Goal: Transaction & Acquisition: Purchase product/service

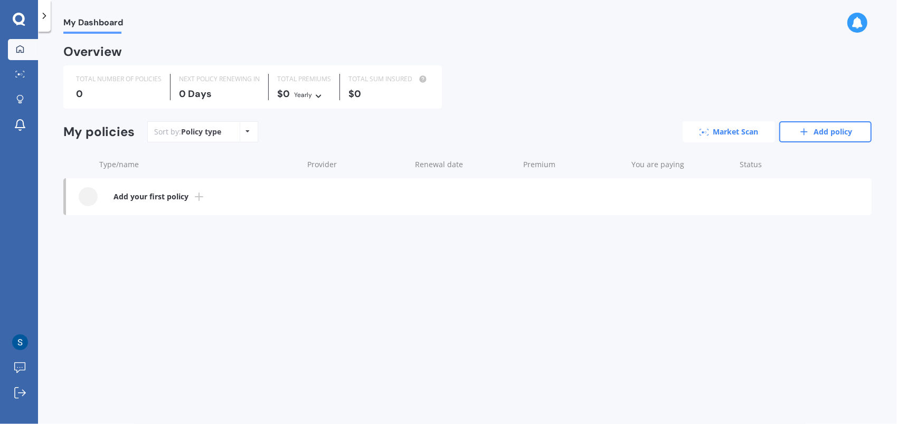
click at [725, 133] on link "Market Scan" at bounding box center [729, 131] width 92 height 21
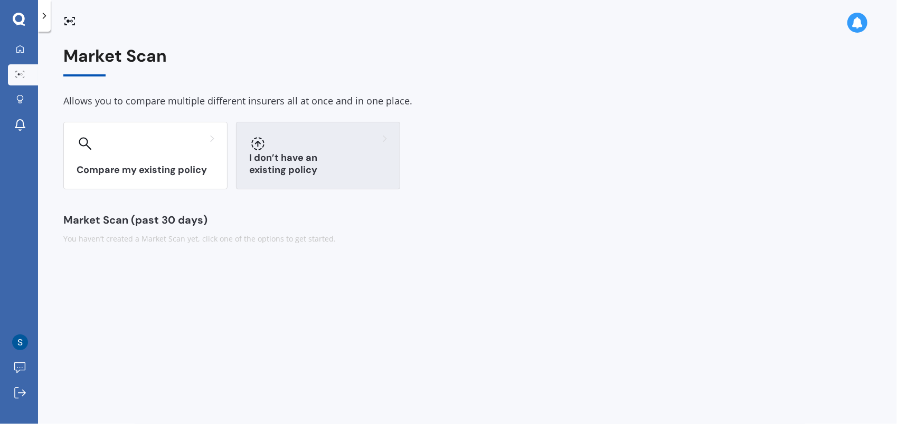
click at [359, 155] on div "I don’t have an existing policy" at bounding box center [318, 156] width 164 height 68
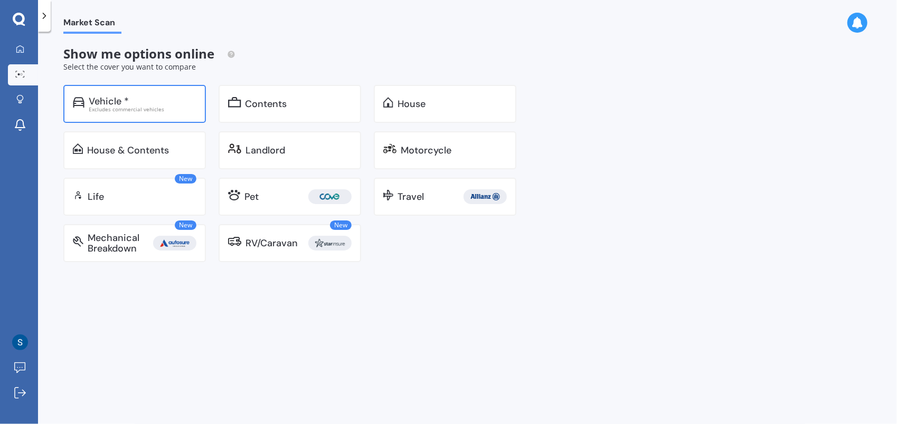
click at [126, 105] on div "Vehicle *" at bounding box center [109, 101] width 40 height 11
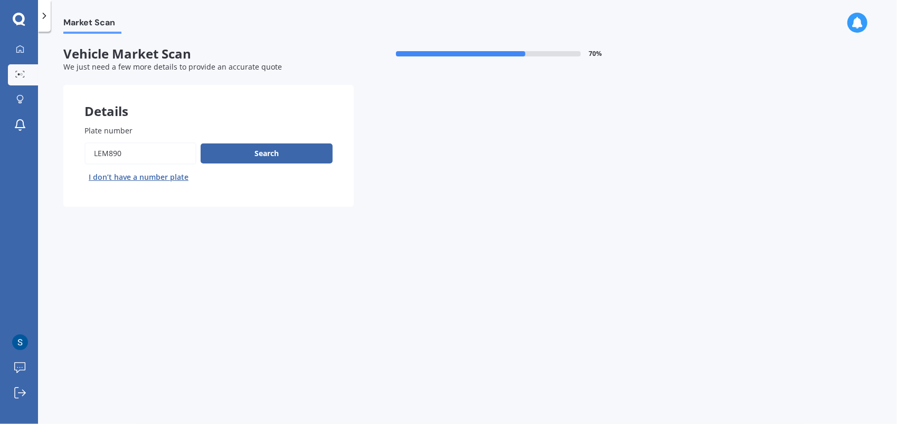
click at [146, 154] on input "Plate number" at bounding box center [140, 154] width 112 height 22
type input "mtl545"
click at [0, 0] on button "Next" at bounding box center [0, 0] width 0 height 0
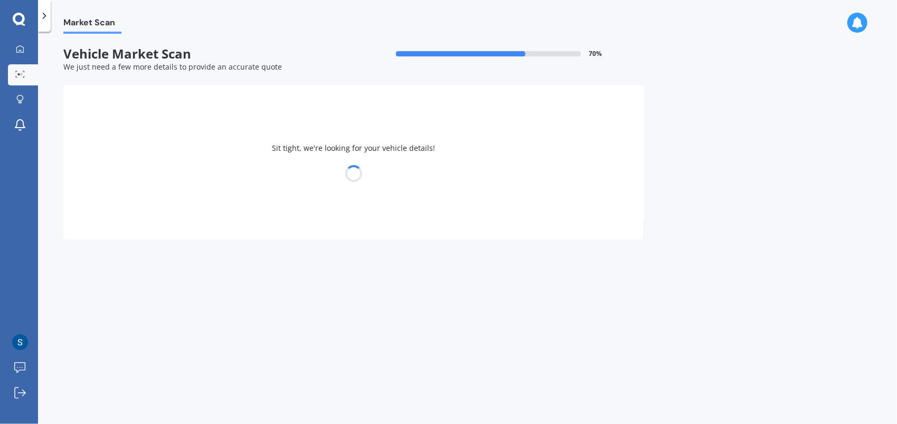
select select "MITSUBISHI"
select select "TRITON"
select select "03"
select select "06"
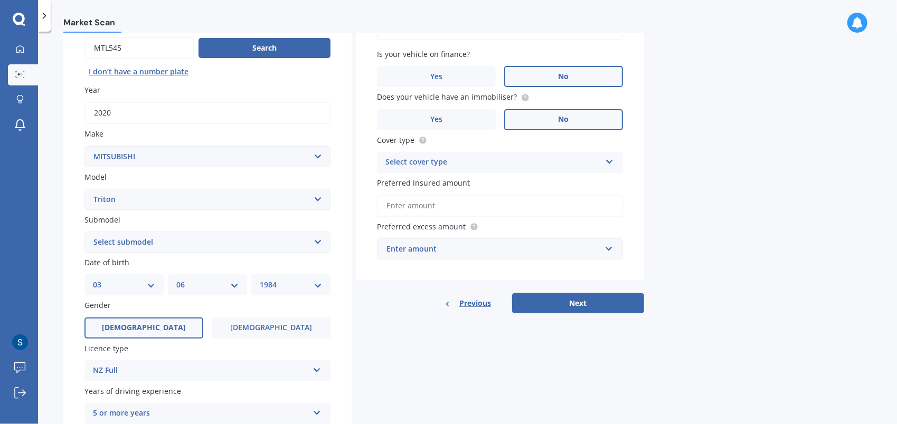
scroll to position [264, 0]
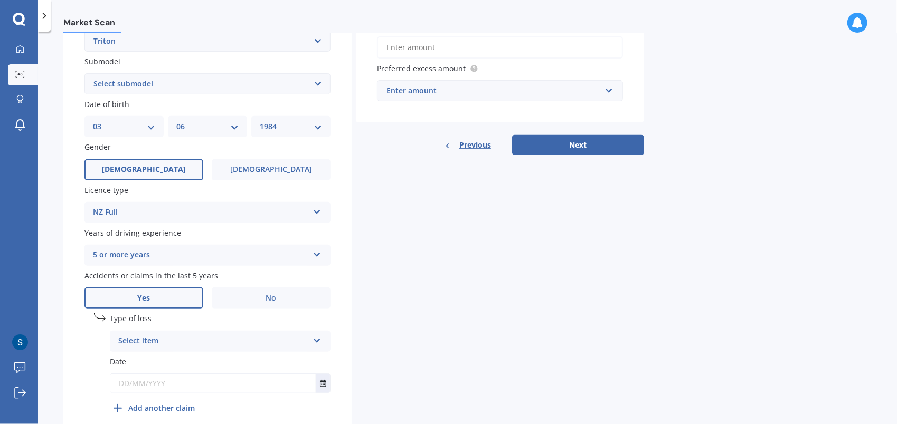
click at [297, 129] on select "YYYY 2025 2024 2023 2022 2021 2020 2019 2018 2017 2016 2015 2014 2013 2012 2011…" at bounding box center [291, 127] width 62 height 12
select select "1990"
click at [260, 122] on select "YYYY 2025 2024 2023 2022 2021 2020 2019 2018 2017 2016 2015 2014 2013 2012 2011…" at bounding box center [291, 127] width 62 height 12
click at [159, 126] on div "DD 01 02 03 04 05 06 07 08 09 10 11 12 13 14 15 16 17 18 19 20 21 22 23 24 25 2…" at bounding box center [123, 126] width 79 height 21
click at [151, 128] on select "DD 01 02 03 04 05 06 07 08 09 10 11 12 13 14 15 16 17 18 19 20 21 22 23 24 25 2…" at bounding box center [124, 127] width 62 height 12
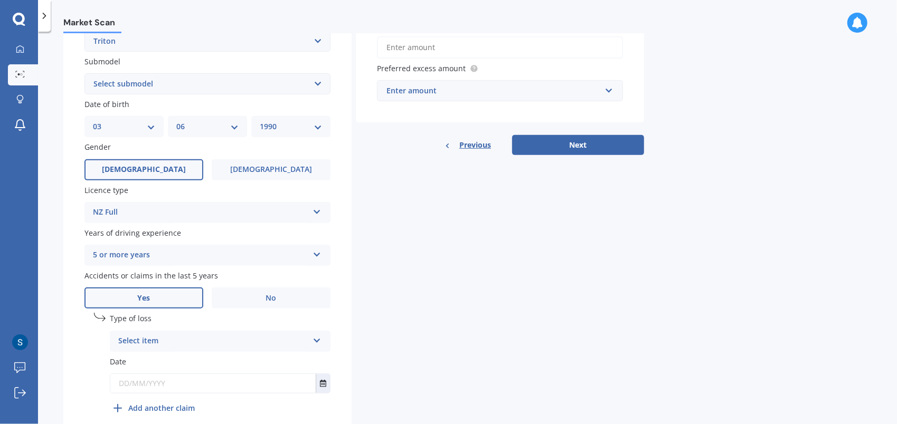
select select "01"
click at [93, 122] on select "DD 01 02 03 04 05 06 07 08 09 10 11 12 13 14 15 16 17 18 19 20 21 22 23 24 25 2…" at bounding box center [124, 127] width 62 height 12
click at [213, 129] on select "MM 01 02 03 04 05 06 07 08 09 10 11 12" at bounding box center [207, 127] width 62 height 12
select select "01"
click at [176, 122] on select "MM 01 02 03 04 05 06 07 08 09 10 11 12" at bounding box center [207, 127] width 62 height 12
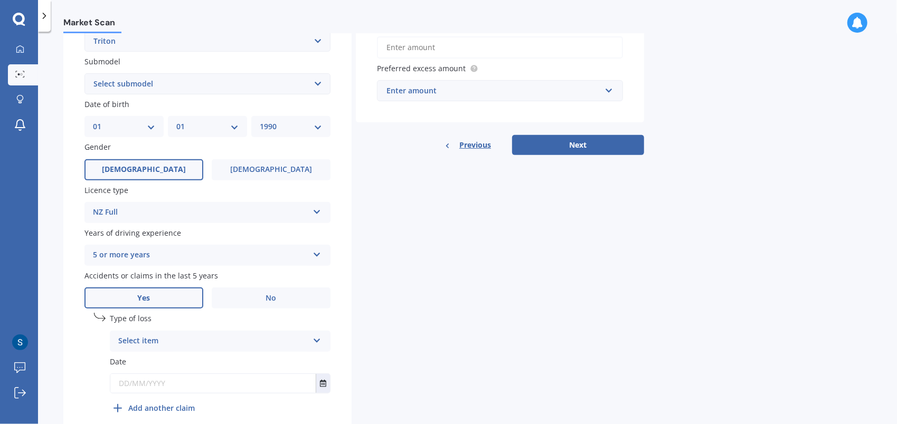
click at [150, 127] on select "DD 01 02 03 04 05 06 07 08 09 10 11 12 13 14 15 16 17 18 19 20 21 22 23 24 25 2…" at bounding box center [124, 127] width 62 height 12
select select "30"
click at [93, 122] on select "DD 01 02 03 04 05 06 07 08 09 10 11 12 13 14 15 16 17 18 19 20 21 22 23 24 25 2…" at bounding box center [124, 127] width 62 height 12
click at [464, 257] on div "Details Plate number Search I don’t have a number plate Year [DATE] Make Select…" at bounding box center [353, 132] width 581 height 623
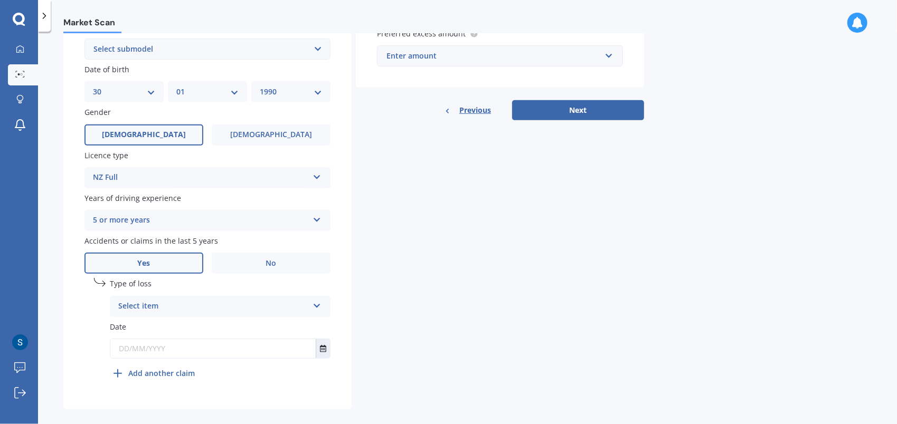
scroll to position [313, 0]
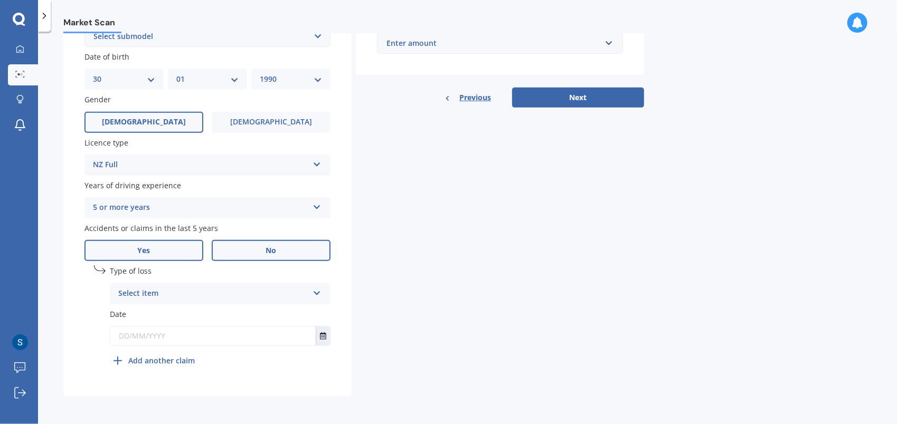
click at [262, 249] on label "No" at bounding box center [271, 250] width 119 height 21
click at [0, 0] on input "No" at bounding box center [0, 0] width 0 height 0
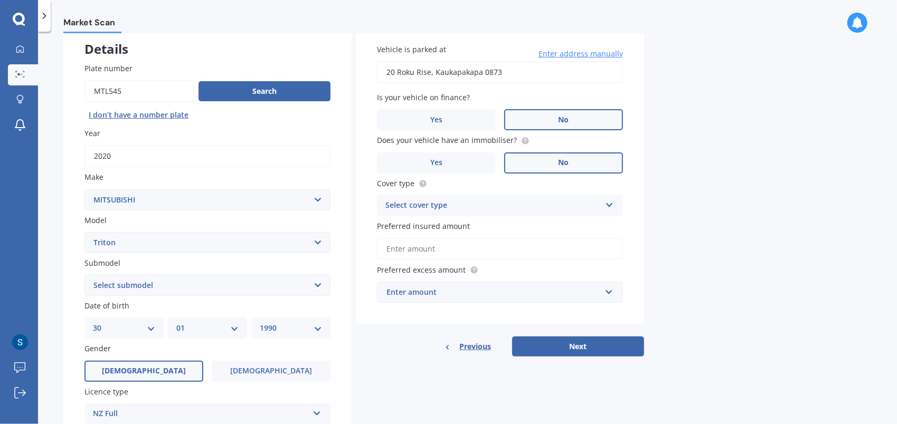
scroll to position [53, 0]
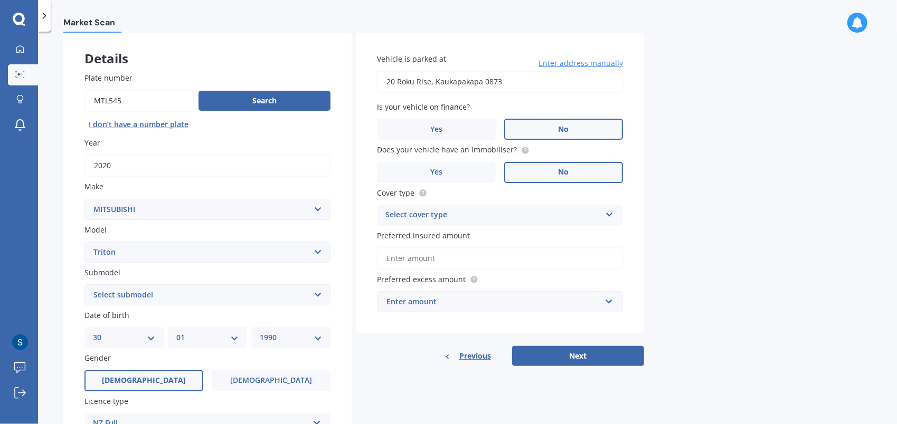
click at [457, 213] on div "Select cover type" at bounding box center [492, 215] width 215 height 13
click at [458, 238] on div "Comprehensive" at bounding box center [499, 235] width 245 height 19
click at [456, 261] on input "Preferred insured amount" at bounding box center [500, 259] width 246 height 22
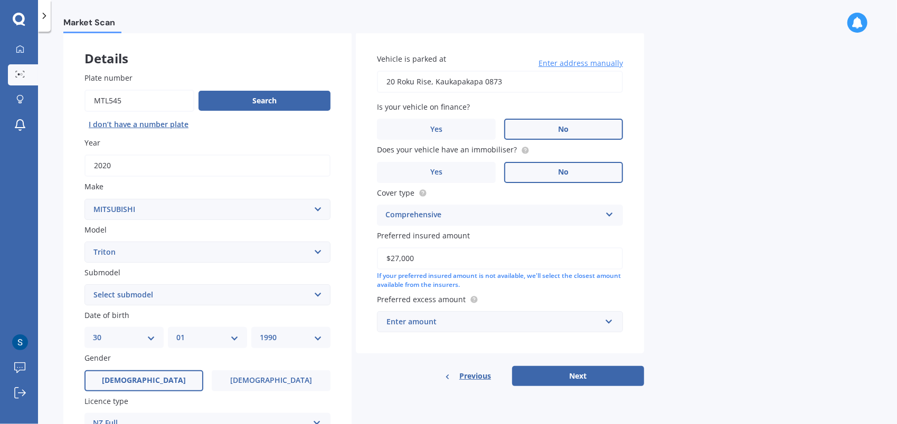
type input "$27,000"
click at [699, 254] on div "Market Scan Vehicle Market Scan 70 % We just need a few more details to provide…" at bounding box center [467, 230] width 859 height 393
click at [509, 315] on input "text" at bounding box center [496, 322] width 237 height 20
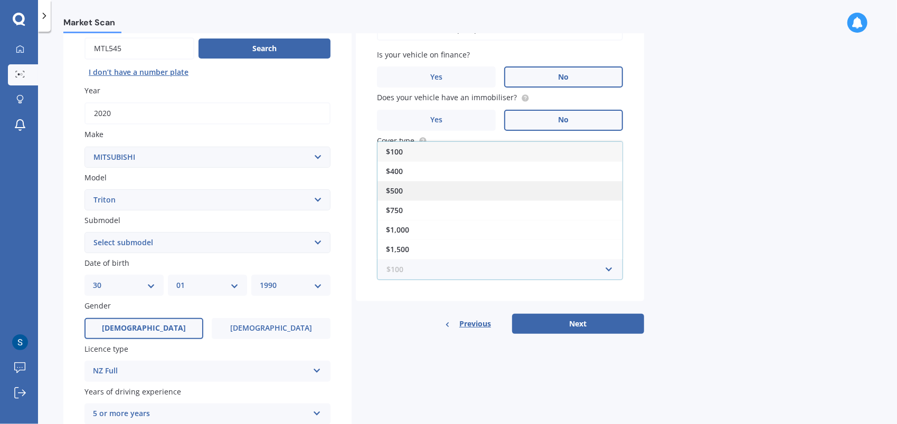
scroll to position [106, 0]
click at [473, 181] on div "$500" at bounding box center [499, 191] width 245 height 20
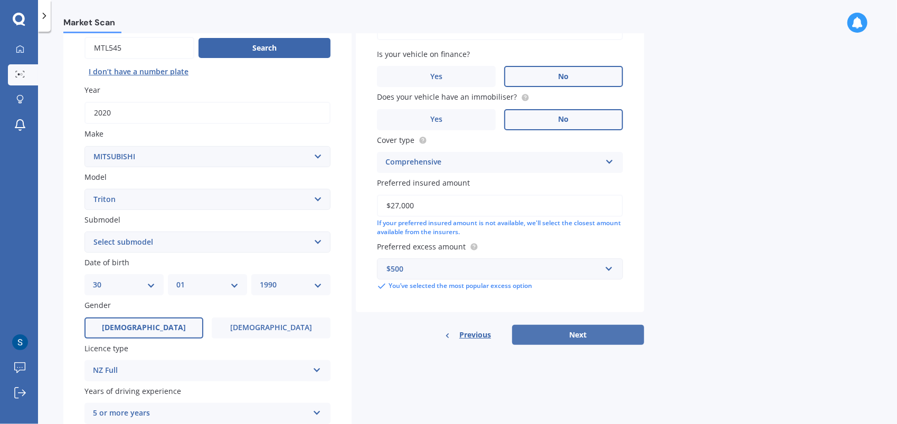
click at [573, 334] on button "Next" at bounding box center [578, 335] width 132 height 20
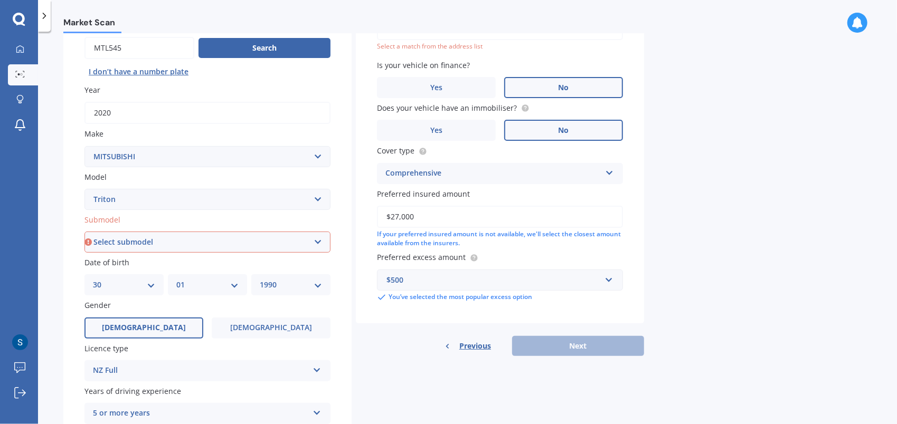
click at [221, 237] on select "Select submodel (All other) 2.4 Litre Petrol 2.5 CDI Diesel 2.8 CDI Diesel 3.2 …" at bounding box center [207, 242] width 246 height 21
select select "GLXR 6AT 2.4D/4WD UTLITY"
click at [84, 232] on select "Select submodel (All other) 2.4 Litre Petrol 2.5 CDI Diesel 2.8 CDI Diesel 3.2 …" at bounding box center [207, 242] width 246 height 21
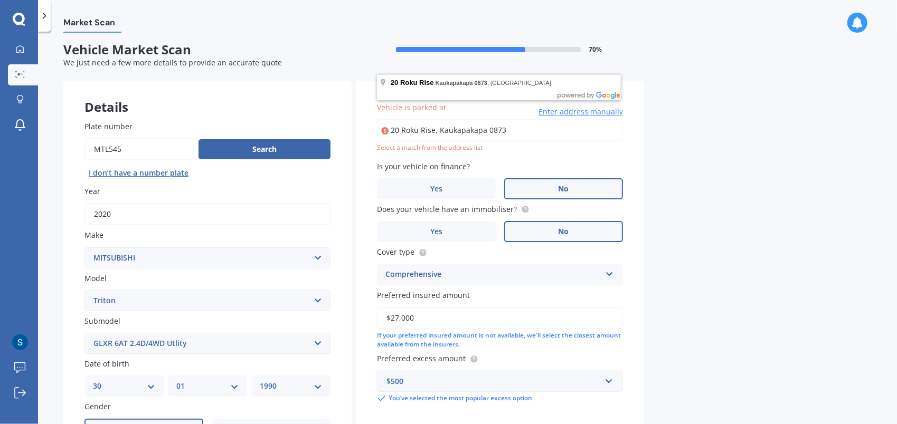
scroll to position [0, 0]
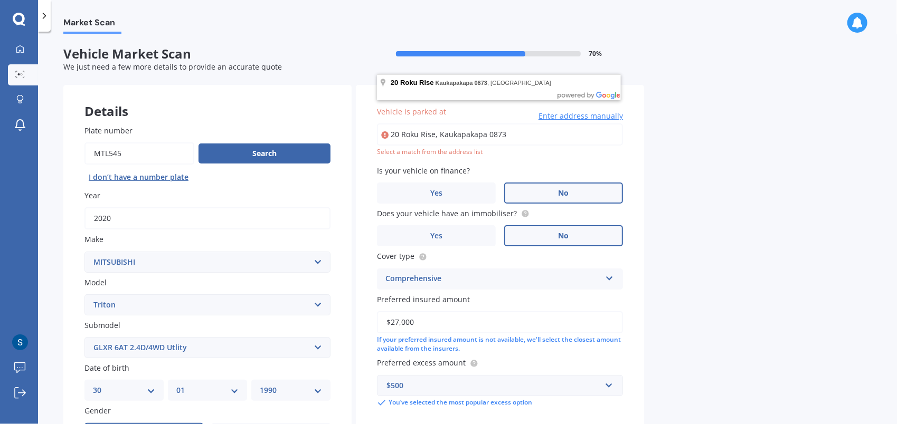
click at [521, 134] on input "20 Roku Rise, Kaukapakapa 0873" at bounding box center [500, 135] width 246 height 22
type input "20 Roku Rise, Kaukapakapa 0873"
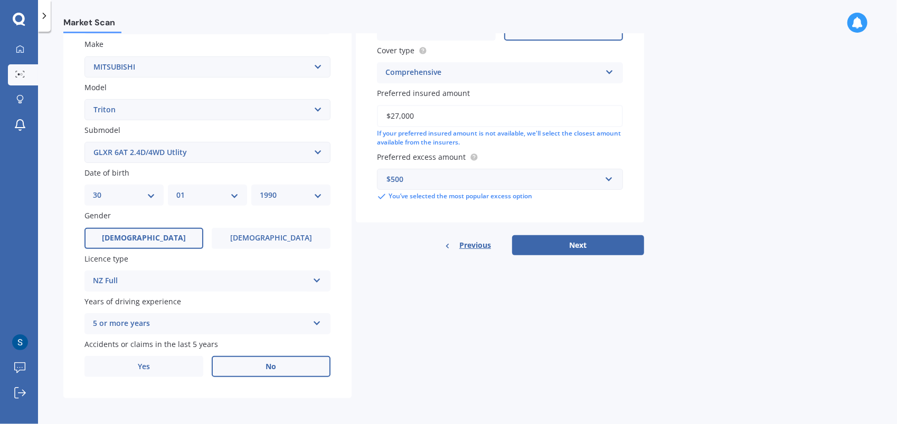
scroll to position [199, 0]
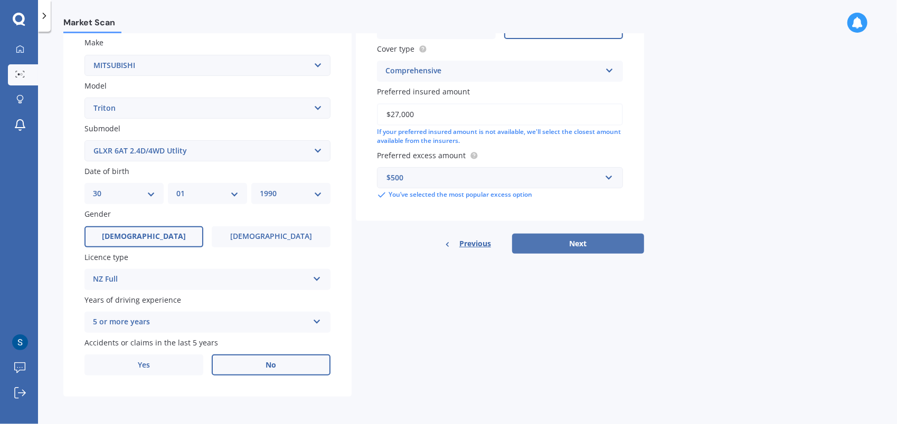
click at [552, 247] on button "Next" at bounding box center [578, 244] width 132 height 20
select select "30"
select select "01"
select select "1990"
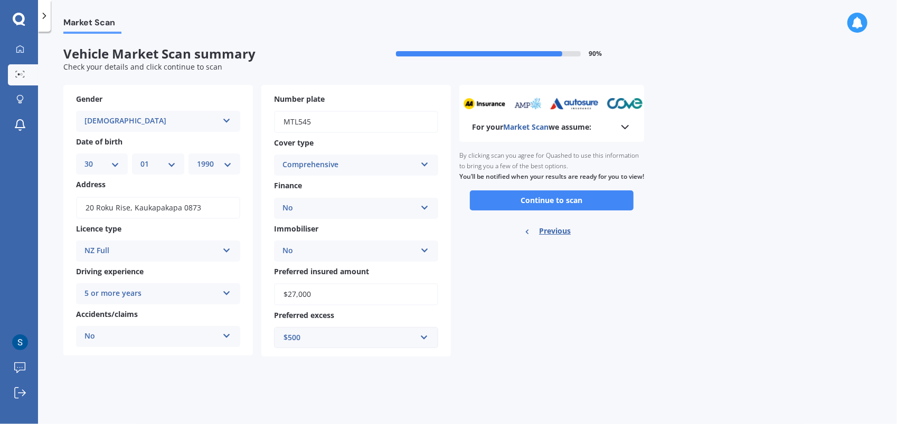
scroll to position [0, 0]
click at [533, 211] on button "Continue to scan" at bounding box center [552, 201] width 164 height 20
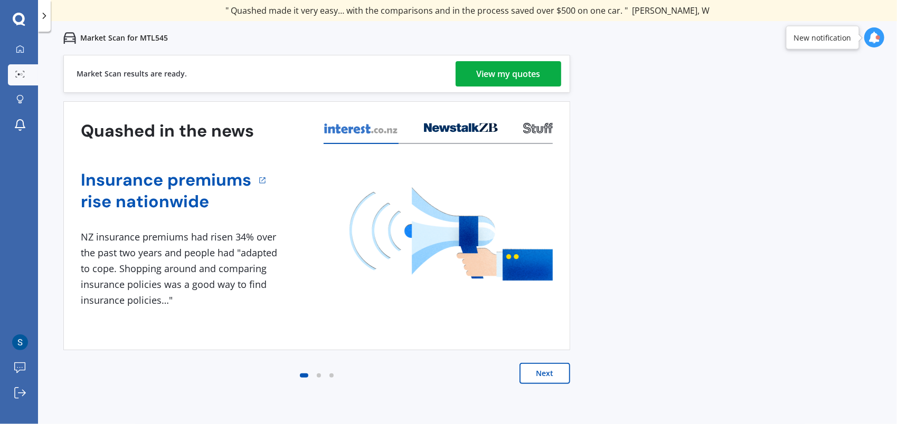
click at [508, 75] on div "View my quotes" at bounding box center [509, 73] width 64 height 25
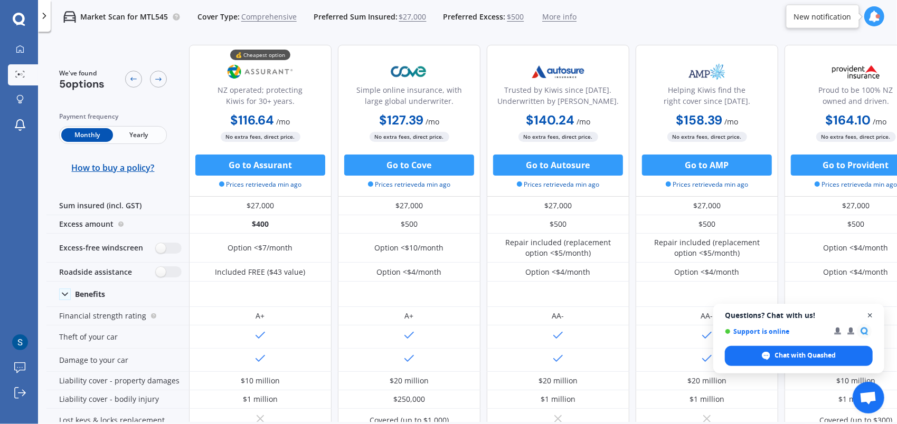
click at [870, 314] on span "Close chat" at bounding box center [870, 315] width 13 height 13
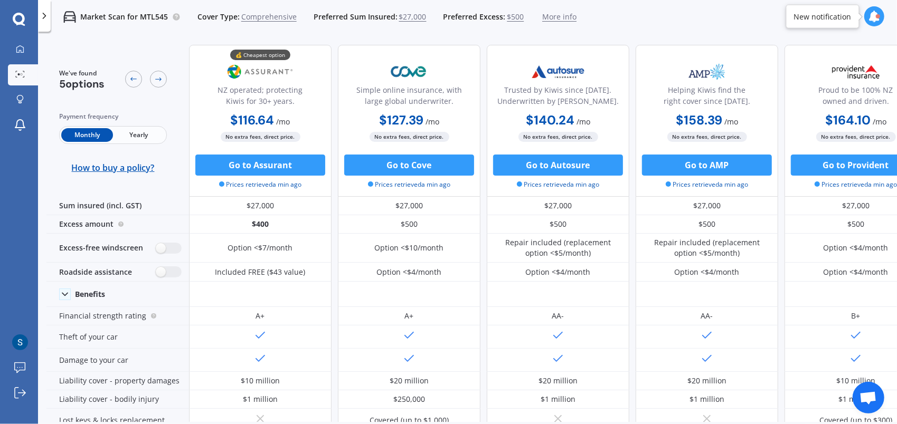
click at [135, 136] on span "Yearly" at bounding box center [139, 135] width 52 height 14
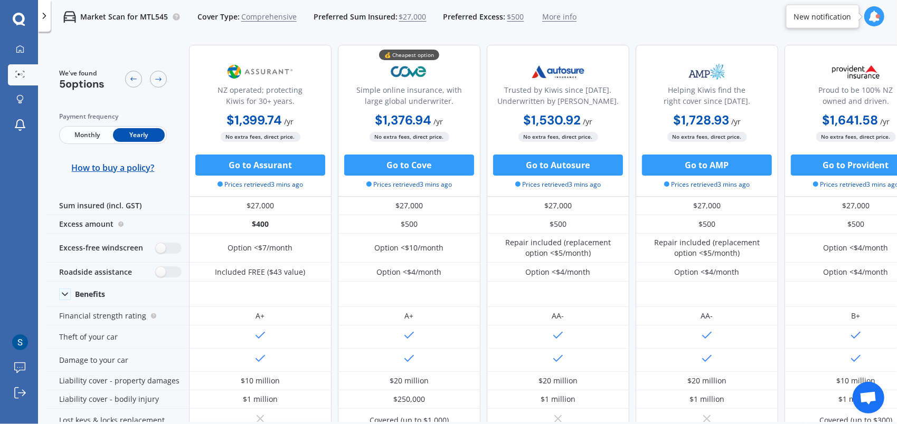
click at [83, 133] on span "Monthly" at bounding box center [87, 135] width 52 height 14
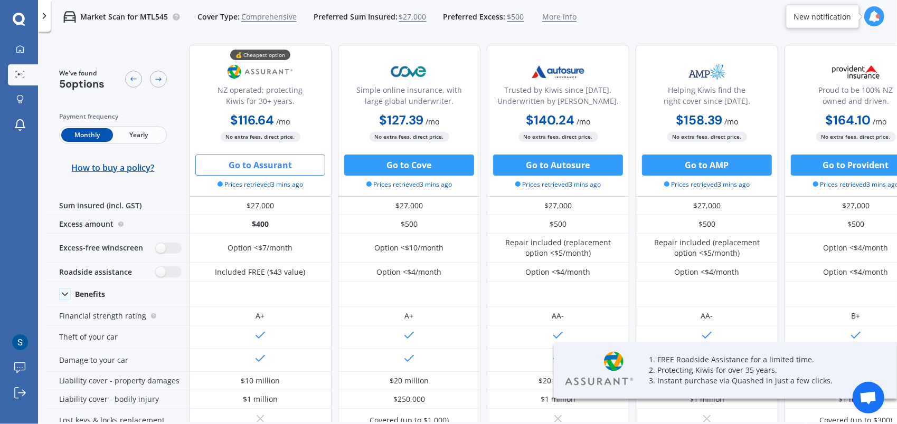
click at [271, 160] on button "Go to Assurant" at bounding box center [260, 165] width 130 height 21
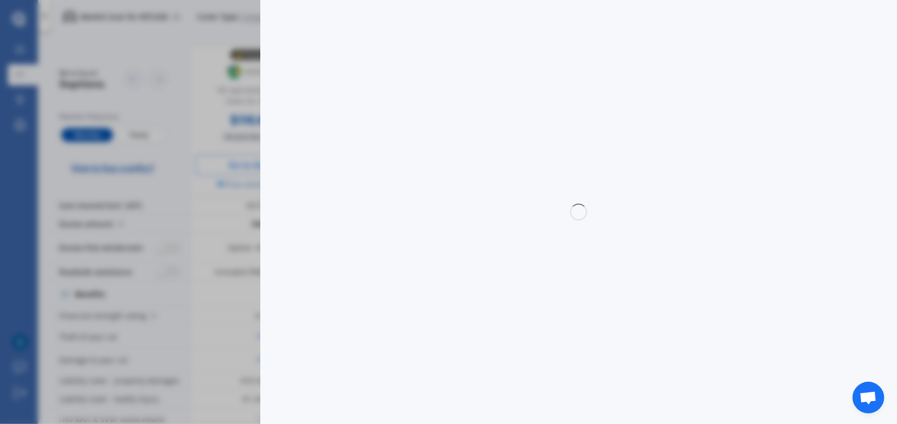
select select "Monthly"
select select "full"
select select "0"
select select "Auckland [GEOGRAPHIC_DATA] / [PERSON_NAME] / [GEOGRAPHIC_DATA]"
select select "MITSUBISHI"
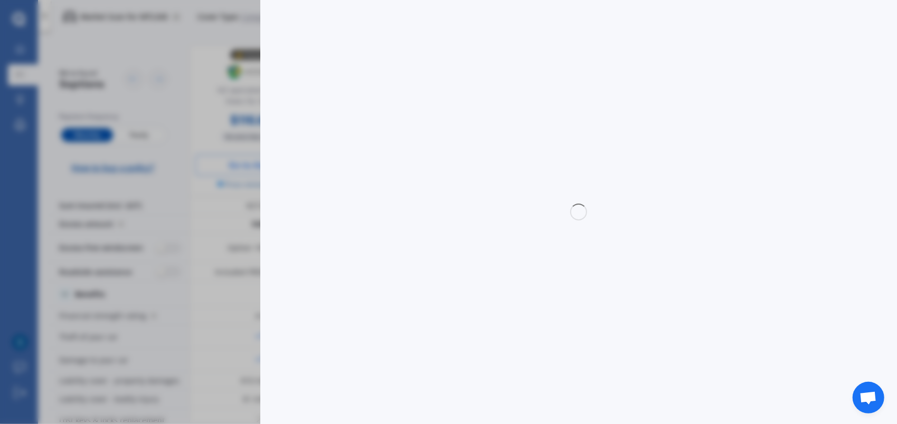
select select "TRITON"
select select "GLXR 6AT 2.4D/4WD UTLITY"
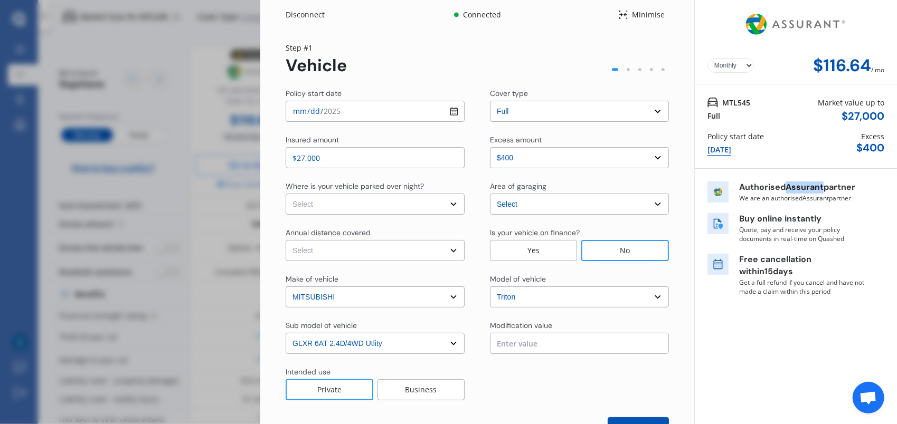
drag, startPoint x: 784, startPoint y: 185, endPoint x: 818, endPoint y: 184, distance: 33.8
click at [818, 184] on p "Authorised Assurant partner" at bounding box center [802, 188] width 127 height 12
drag, startPoint x: 818, startPoint y: 184, endPoint x: 805, endPoint y: 186, distance: 13.4
click at [187, 26] on div "Disconnect Connected Minimise Yearly Monthly $116.64 / mo Step # 1 Vehicle Poli…" at bounding box center [448, 212] width 897 height 424
click at [221, 330] on div "Disconnect Connected Minimise Yearly Monthly $116.64 / mo Step # 1 Vehicle Poli…" at bounding box center [448, 212] width 897 height 424
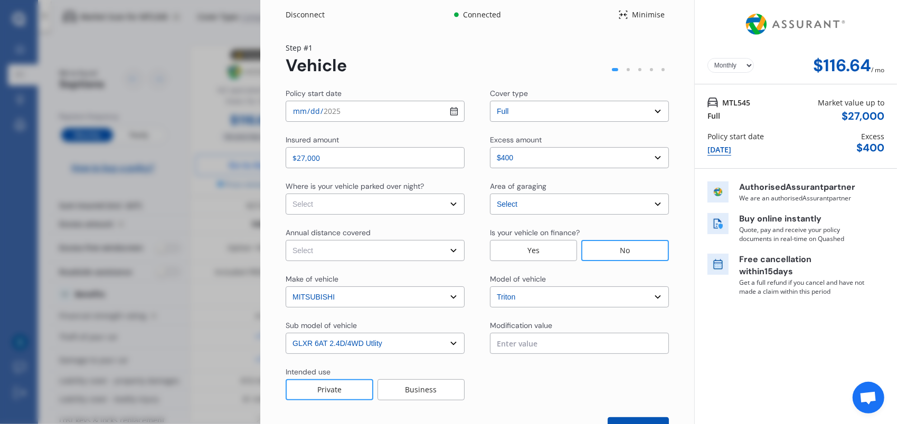
click at [13, 45] on div "Disconnect Connected Minimise Yearly Monthly $116.64 / mo Step # 1 Vehicle Poli…" at bounding box center [448, 212] width 897 height 424
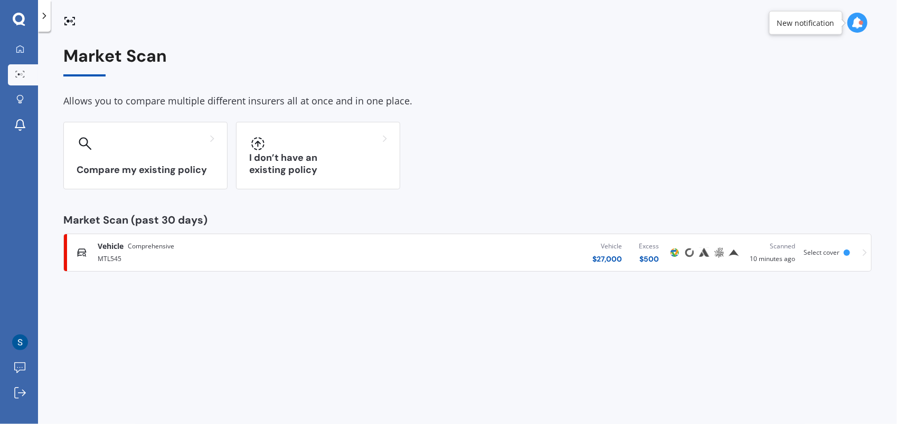
click at [376, 250] on div "Vehicle $ 27,000 Excess $ 500" at bounding box center [520, 253] width 296 height 32
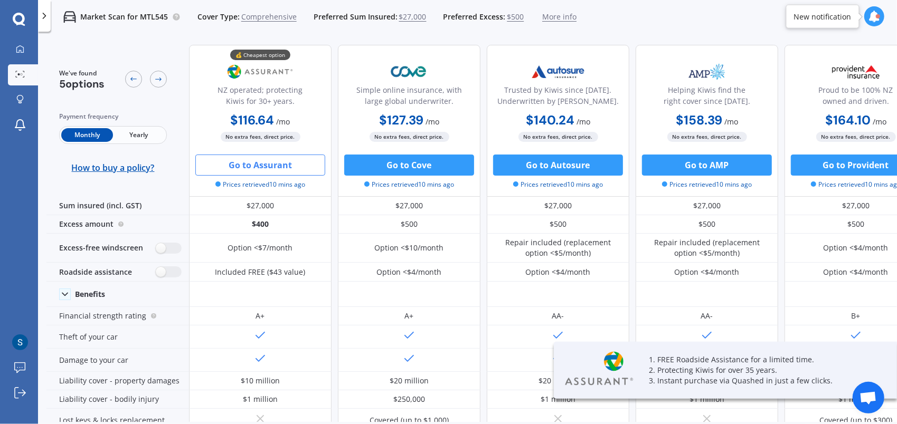
click at [134, 132] on span "Yearly" at bounding box center [139, 135] width 52 height 14
